Goal: Task Accomplishment & Management: Manage account settings

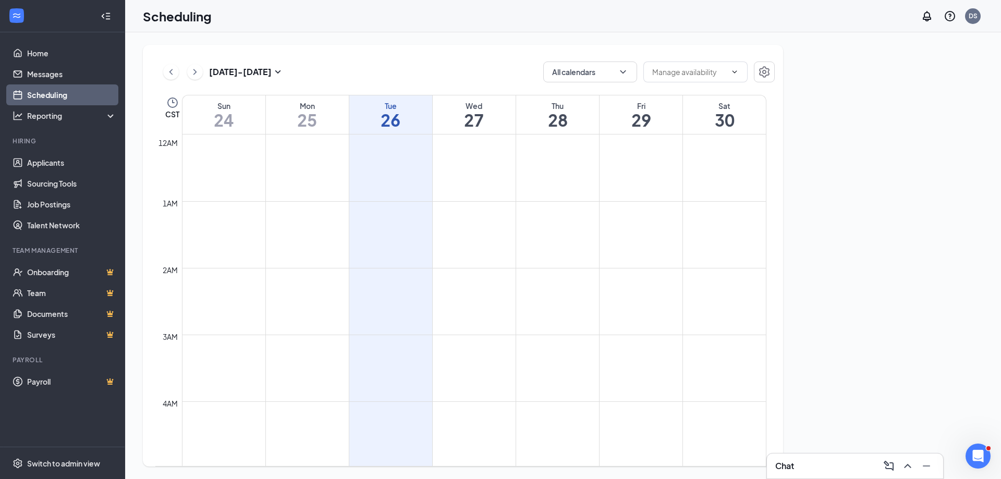
scroll to position [512, 0]
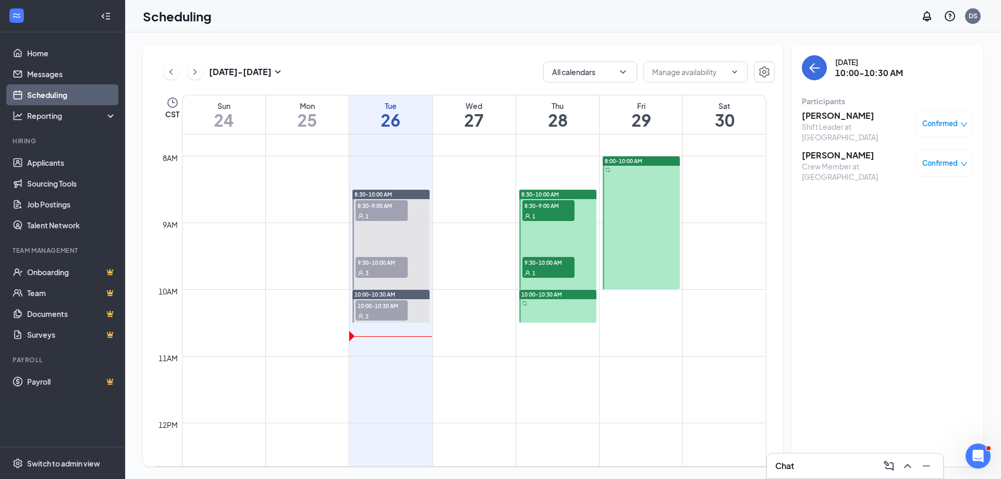
click at [391, 308] on span "10:00-10:30 AM" at bounding box center [381, 305] width 52 height 10
click at [939, 124] on span "Confirmed" at bounding box center [939, 123] width 35 height 10
click at [889, 192] on span "Mark as no-show" at bounding box center [914, 192] width 58 height 11
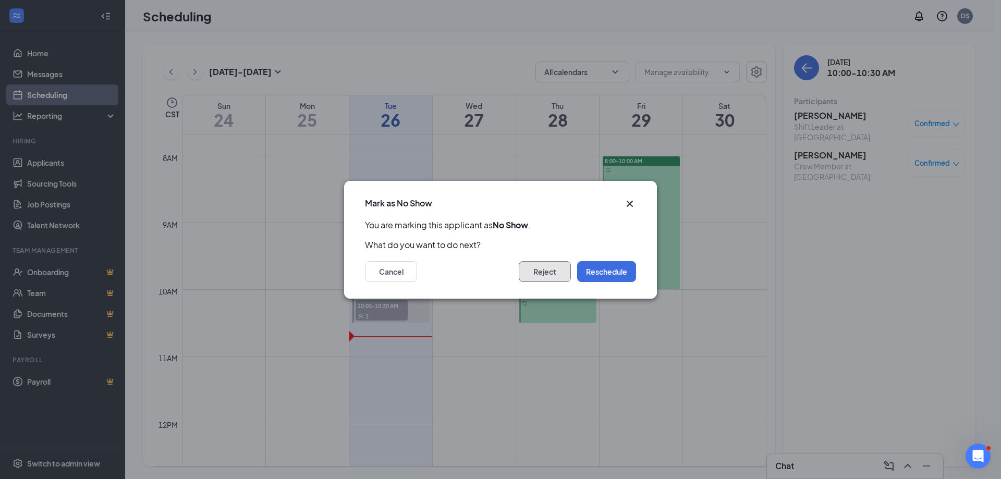
click at [543, 280] on button "Reject" at bounding box center [545, 271] width 52 height 21
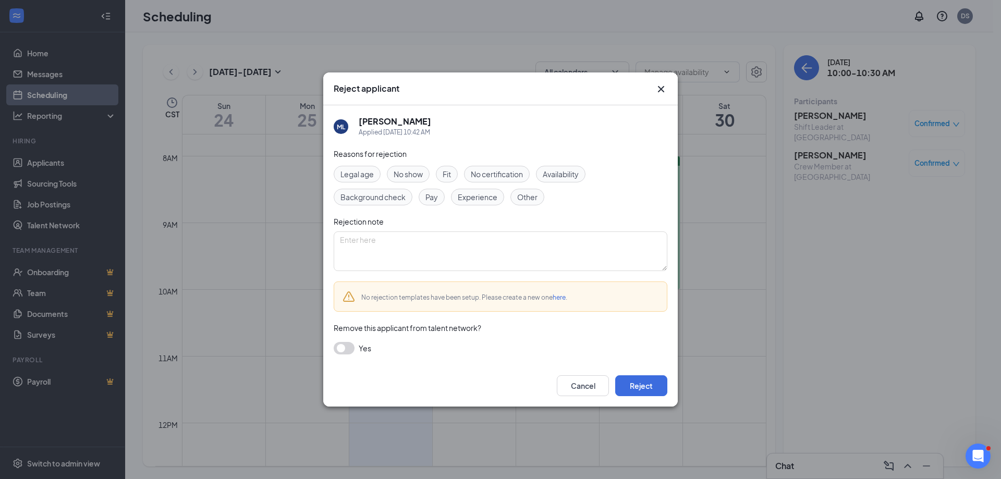
click at [404, 163] on div "Reasons for rejection Legal age No show Fit No certification Availability Backg…" at bounding box center [501, 256] width 334 height 217
click at [412, 173] on span "No show" at bounding box center [407, 173] width 29 height 11
click at [630, 380] on button "Reject" at bounding box center [641, 385] width 52 height 21
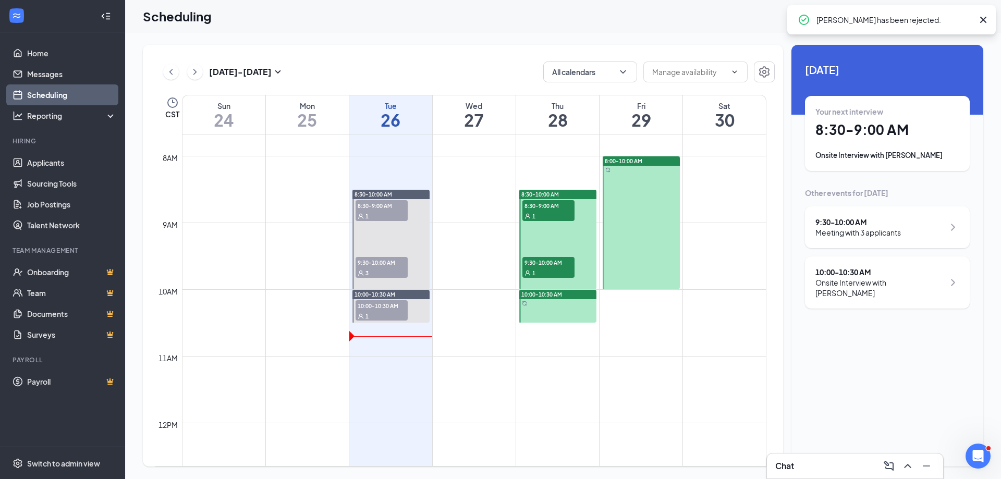
click at [385, 301] on span "10:00-10:30 AM" at bounding box center [381, 305] width 52 height 10
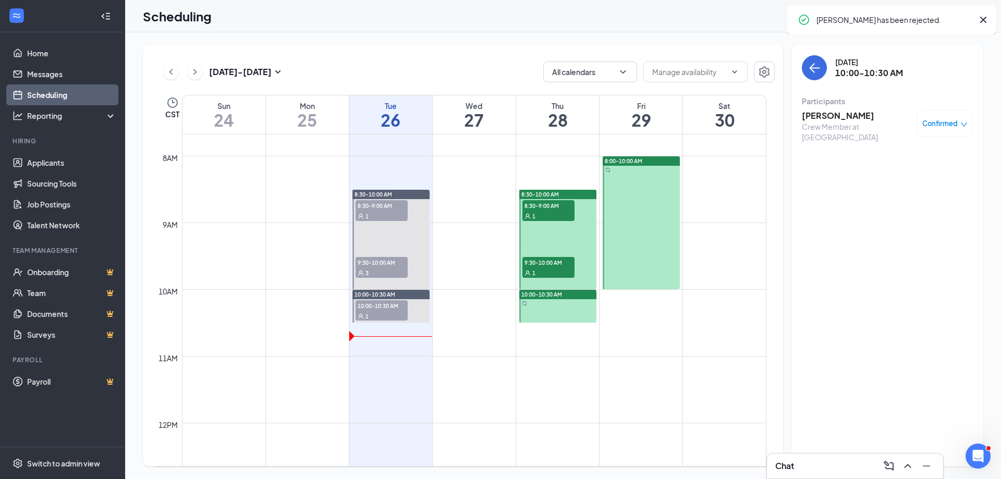
click at [932, 128] on span "Confirmed" at bounding box center [939, 123] width 35 height 10
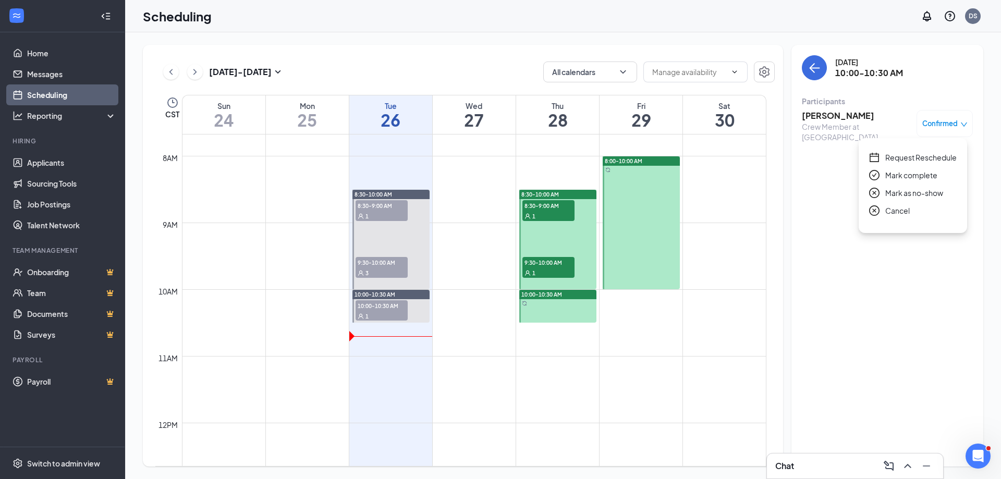
click at [884, 189] on div "Mark as no-show" at bounding box center [913, 192] width 88 height 11
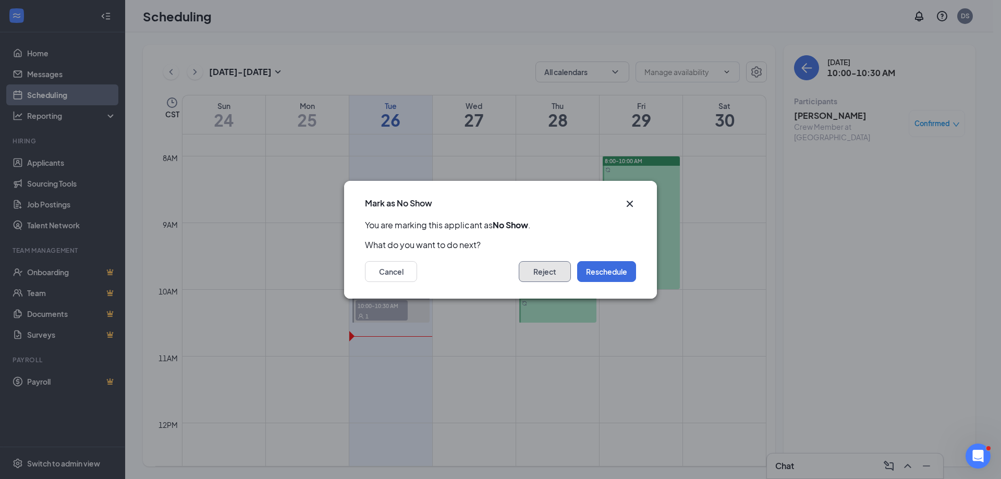
click at [557, 274] on button "Reject" at bounding box center [545, 271] width 52 height 21
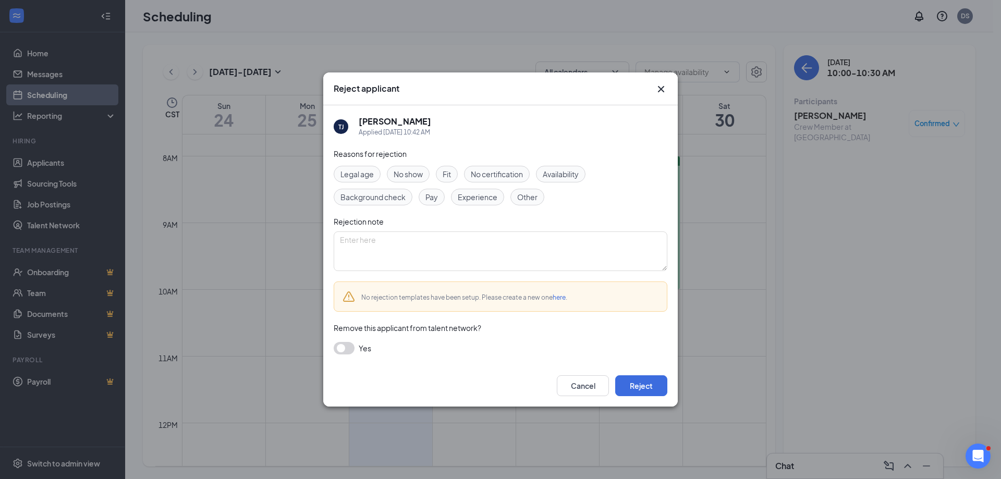
click at [418, 177] on span "No show" at bounding box center [407, 173] width 29 height 11
click at [641, 386] on button "Reject" at bounding box center [641, 385] width 52 height 21
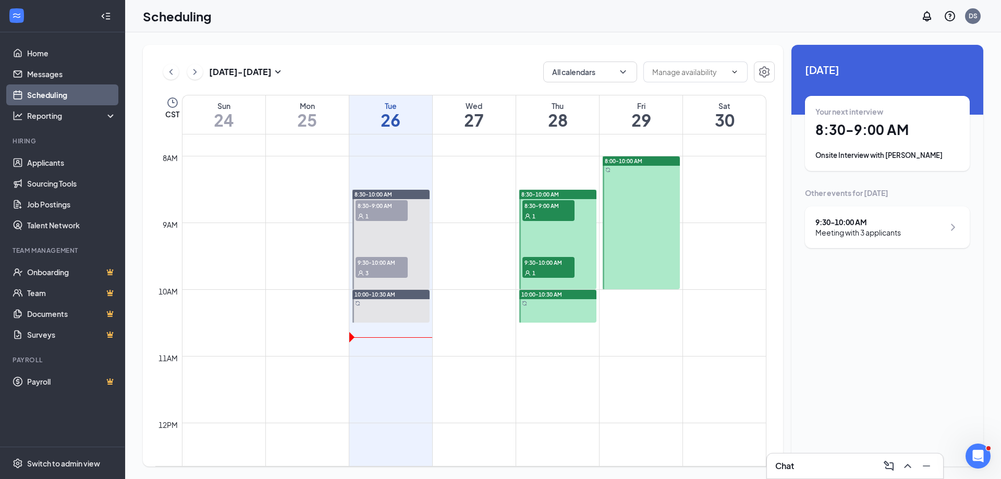
click at [333, 248] on td at bounding box center [474, 247] width 584 height 17
click at [371, 267] on div "3" at bounding box center [381, 272] width 52 height 10
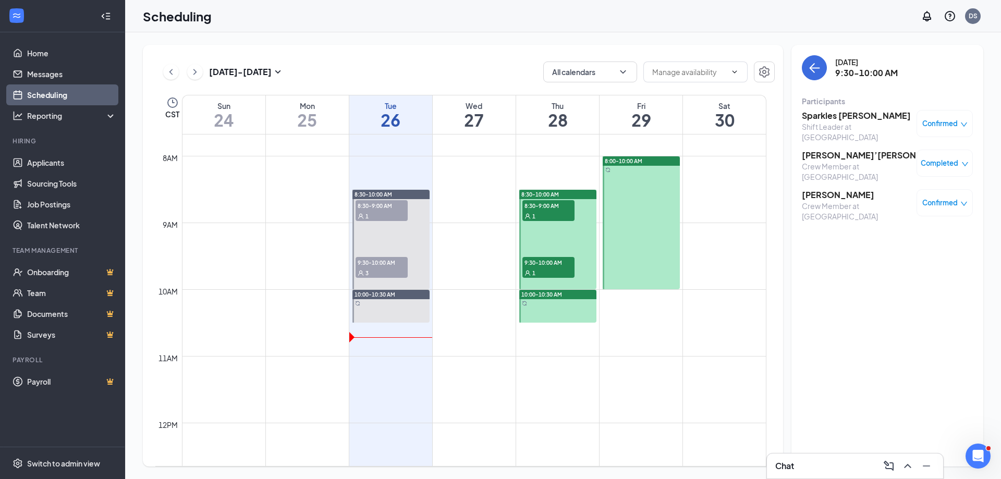
click at [913, 127] on div "Sparkles [PERSON_NAME] Leader at [GEOGRAPHIC_DATA] Confirmed" at bounding box center [887, 126] width 171 height 32
click at [922, 126] on span "Confirmed" at bounding box center [939, 123] width 35 height 10
click at [897, 194] on span "Mark as no-show" at bounding box center [914, 192] width 58 height 11
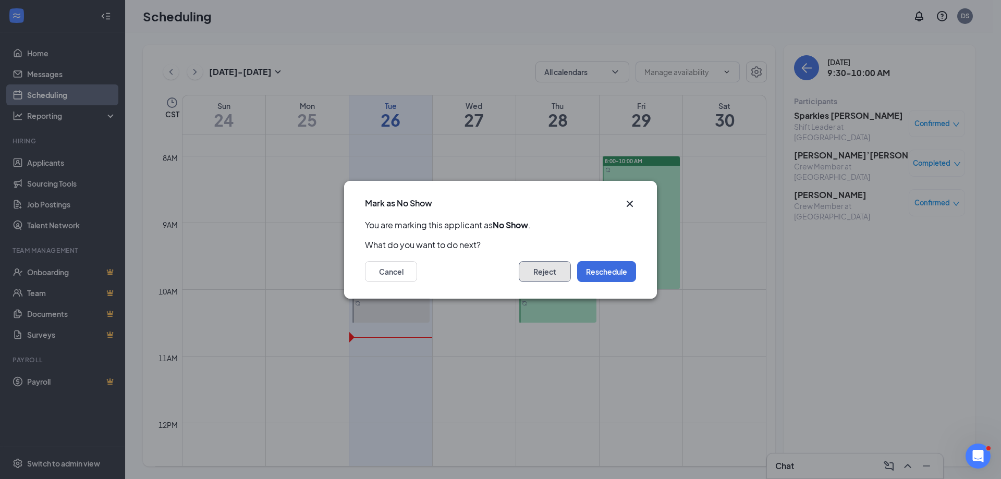
click at [540, 271] on button "Reject" at bounding box center [545, 271] width 52 height 21
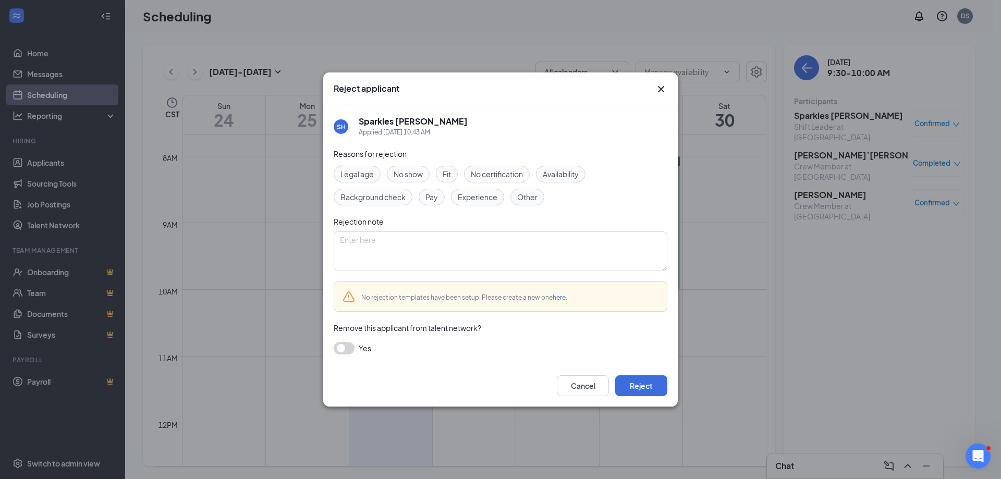
drag, startPoint x: 406, startPoint y: 168, endPoint x: 477, endPoint y: 211, distance: 82.8
click at [407, 168] on span "No show" at bounding box center [407, 173] width 29 height 11
drag, startPoint x: 632, startPoint y: 383, endPoint x: 624, endPoint y: 383, distance: 8.4
click at [633, 383] on button "Reject" at bounding box center [641, 385] width 52 height 21
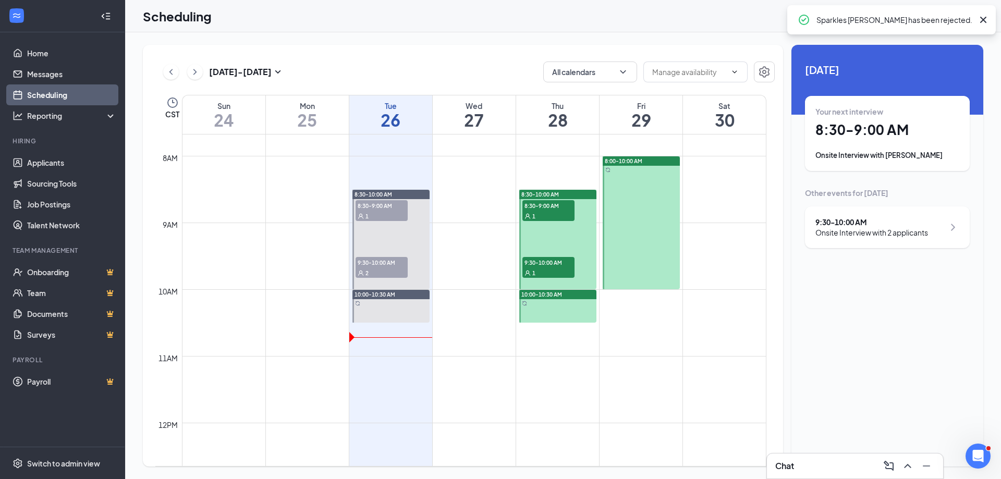
drag, startPoint x: 362, startPoint y: 271, endPoint x: 432, endPoint y: 258, distance: 71.5
click at [362, 270] on icon "User" at bounding box center [361, 273] width 6 height 6
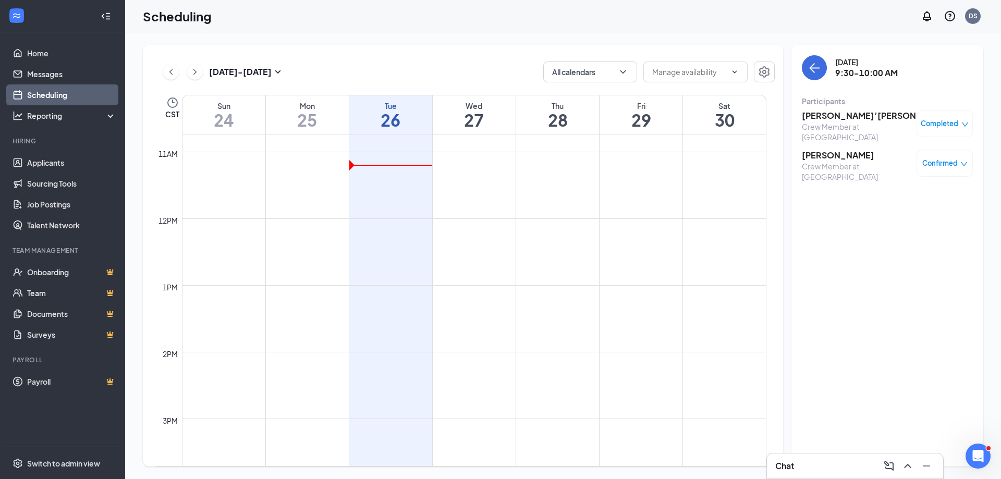
scroll to position [617, 0]
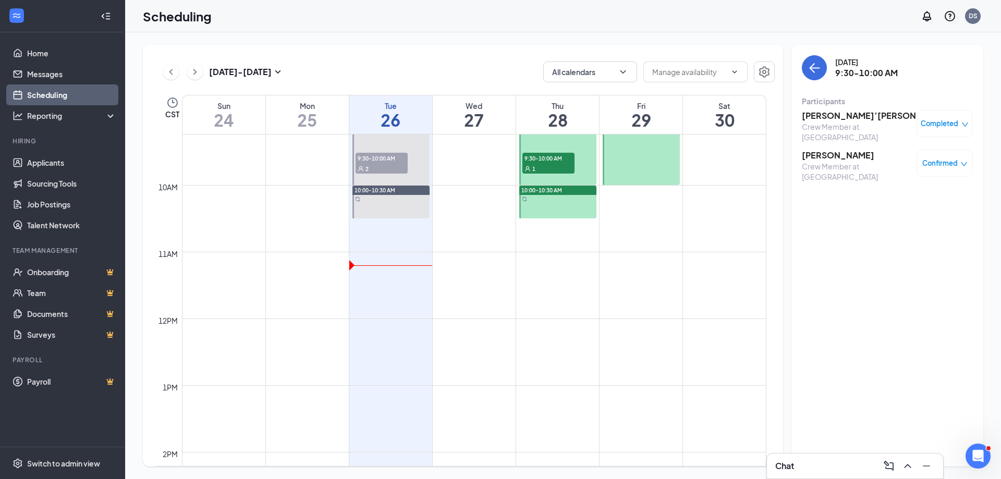
click at [379, 165] on div "2" at bounding box center [381, 168] width 52 height 10
click at [839, 150] on h3 "[PERSON_NAME]" at bounding box center [856, 155] width 109 height 11
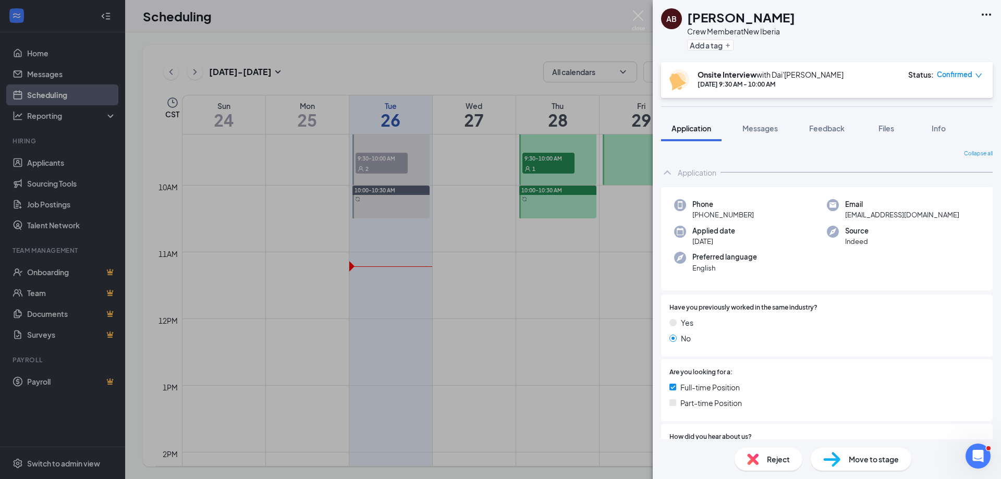
click at [275, 320] on div "AB [PERSON_NAME] Crew Member at [GEOGRAPHIC_DATA] Add a tag Onsite Interview wi…" at bounding box center [500, 239] width 1001 height 479
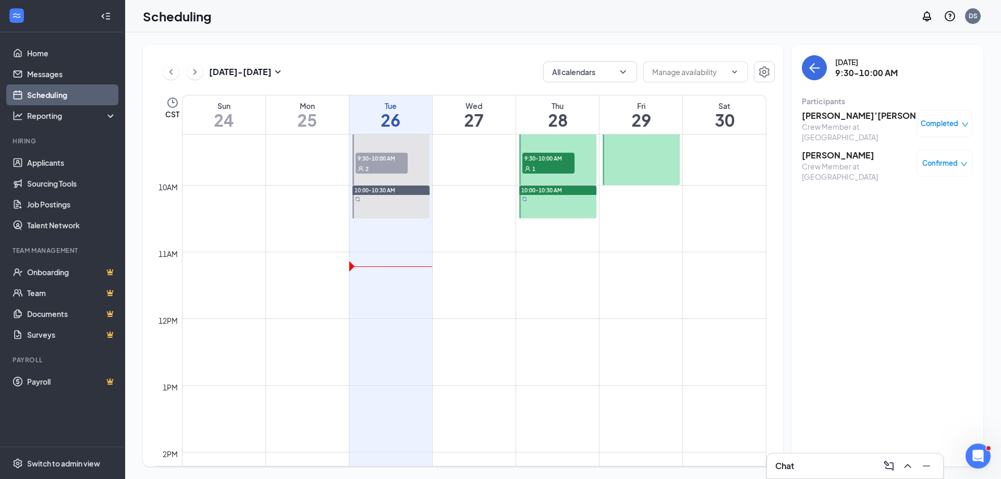
click at [834, 144] on div "[PERSON_NAME]’[PERSON_NAME] Crew Member at [GEOGRAPHIC_DATA] Completed [PERSON_…" at bounding box center [887, 145] width 171 height 79
click at [835, 150] on h3 "[PERSON_NAME]" at bounding box center [856, 155] width 109 height 11
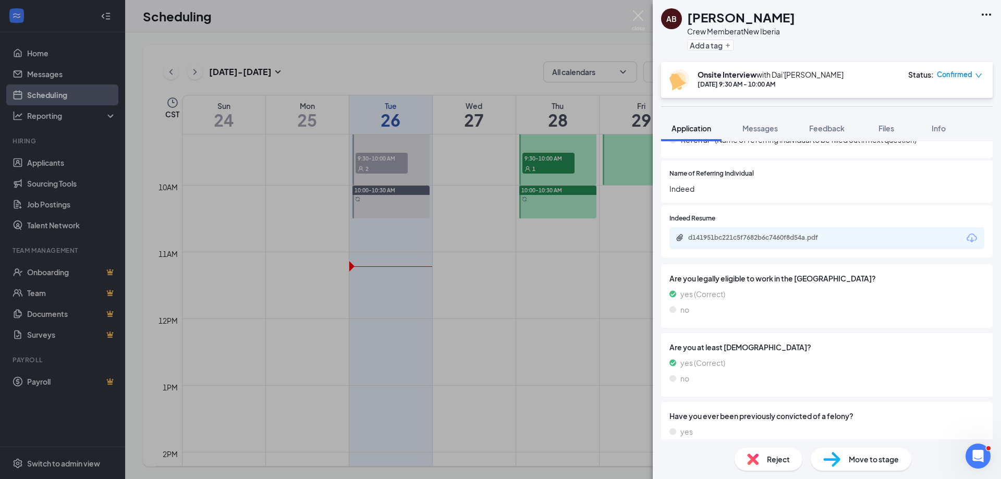
scroll to position [354, 0]
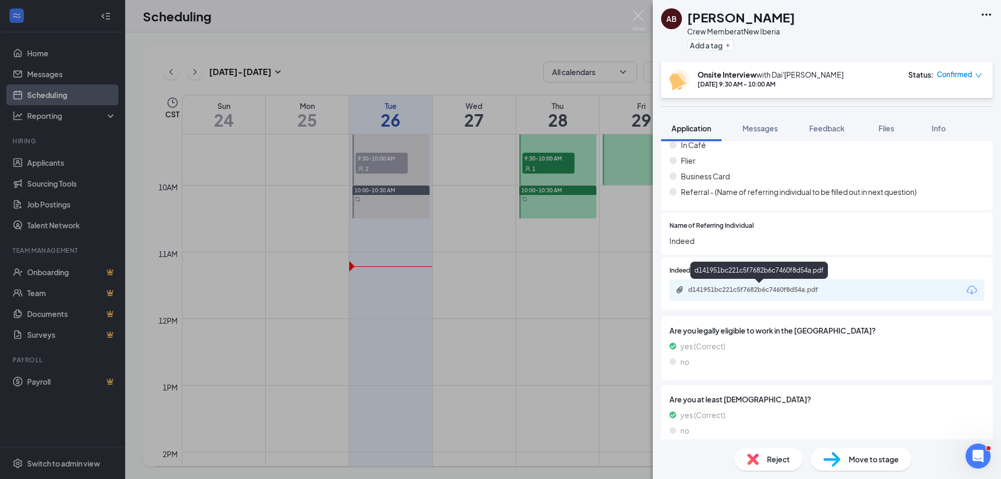
click at [743, 287] on div "d141951bc221c5f7682b6c7460f8d54a.pdf" at bounding box center [761, 290] width 146 height 8
click at [381, 213] on div "AB [PERSON_NAME] Crew Member at [GEOGRAPHIC_DATA] Add a tag Onsite Interview wi…" at bounding box center [500, 239] width 1001 height 479
